Goal: Information Seeking & Learning: Learn about a topic

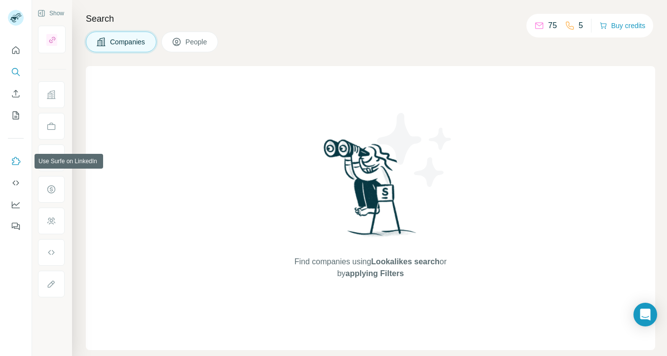
click at [15, 158] on icon "Use Surfe on LinkedIn" at bounding box center [16, 161] width 10 height 10
click at [16, 48] on icon "Quick start" at bounding box center [16, 50] width 10 height 10
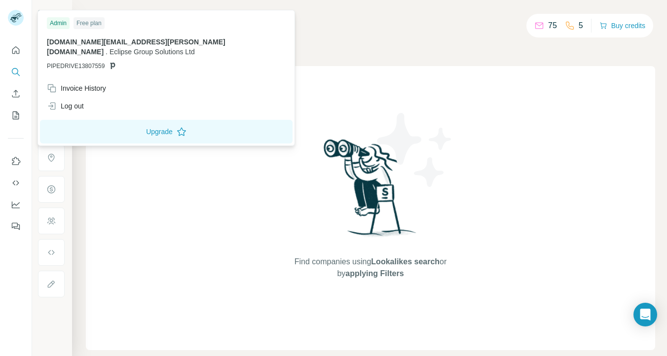
click at [334, 53] on div "Search Companies People Find companies using Lookalikes search or by applying F…" at bounding box center [369, 178] width 595 height 356
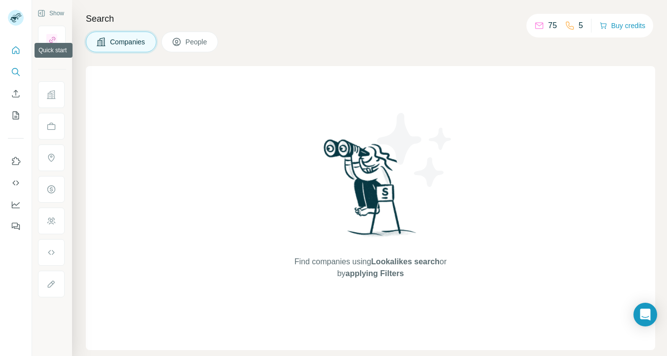
click at [14, 51] on icon "Quick start" at bounding box center [16, 50] width 10 height 10
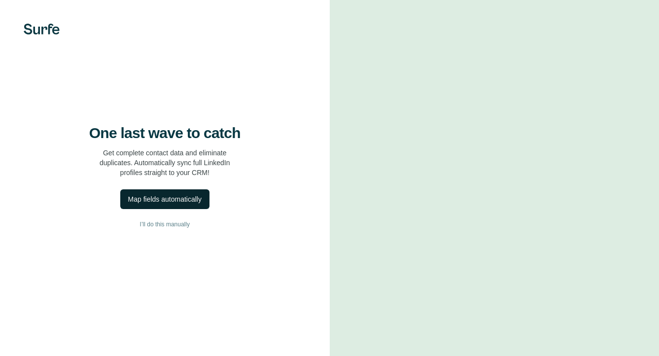
click at [176, 199] on div "Map fields automatically" at bounding box center [164, 199] width 73 height 10
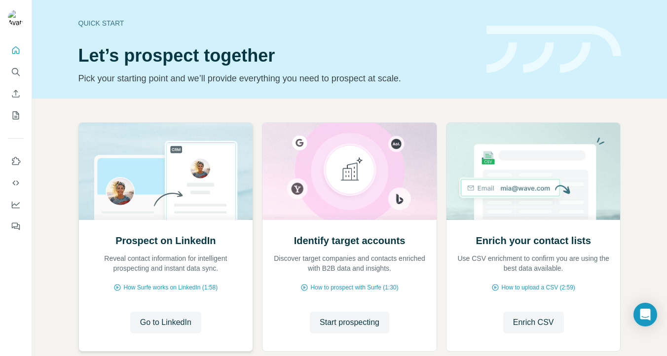
scroll to position [59, 0]
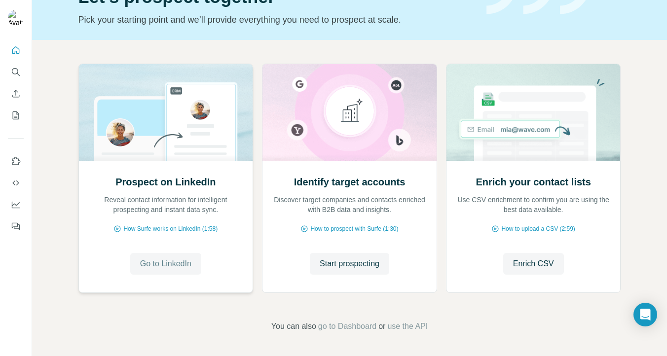
click at [176, 264] on span "Go to LinkedIn" at bounding box center [165, 264] width 51 height 12
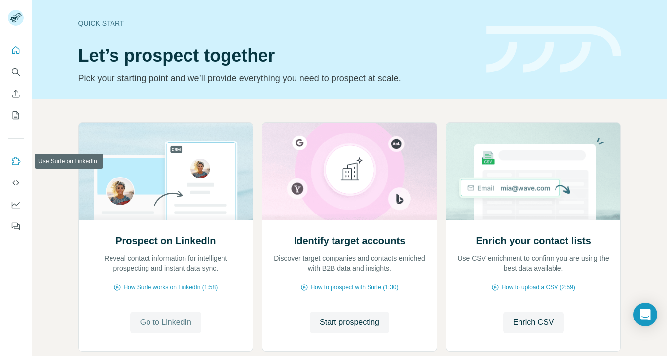
click at [19, 167] on button "Use Surfe on LinkedIn" at bounding box center [16, 161] width 16 height 18
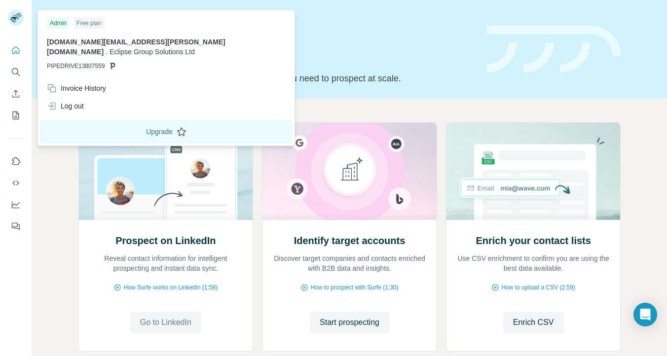
click at [98, 120] on button "Upgrade" at bounding box center [166, 132] width 252 height 24
click at [123, 120] on button "Upgrade" at bounding box center [166, 132] width 252 height 24
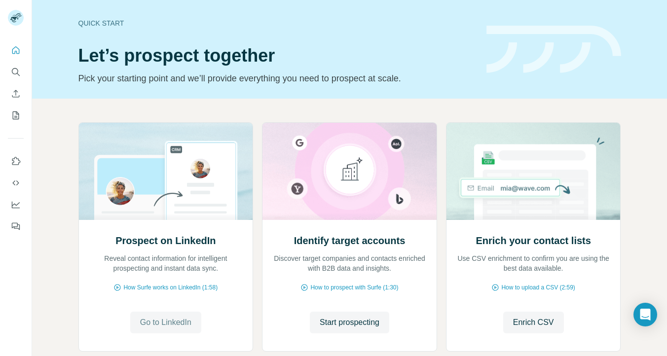
click at [392, 17] on div "Quick start Let’s prospect together Pick your starting point and we’ll provide …" at bounding box center [276, 49] width 396 height 72
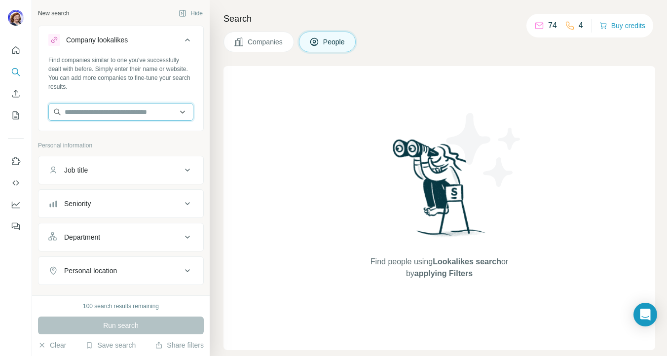
click at [170, 114] on input "text" at bounding box center [120, 112] width 145 height 18
click at [137, 11] on div "New search Hide" at bounding box center [121, 13] width 166 height 15
click at [181, 13] on button "Hide" at bounding box center [191, 13] width 38 height 15
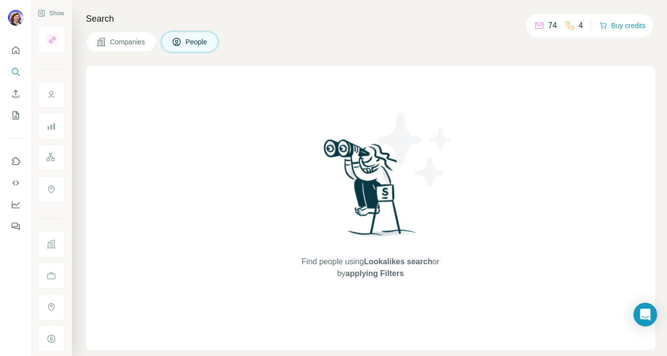
click at [301, 16] on h4 "Search" at bounding box center [370, 19] width 569 height 14
